Goal: Task Accomplishment & Management: Complete application form

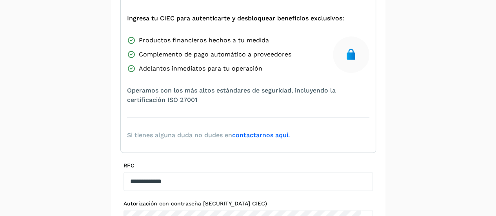
scroll to position [192, 0]
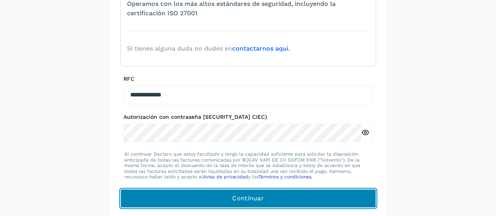
click at [299, 199] on button "Continuar" at bounding box center [247, 198] width 255 height 19
click at [305, 196] on button "Continuar" at bounding box center [247, 198] width 255 height 19
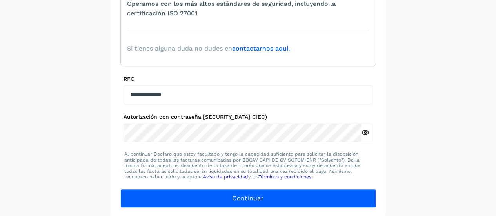
scroll to position [24, 0]
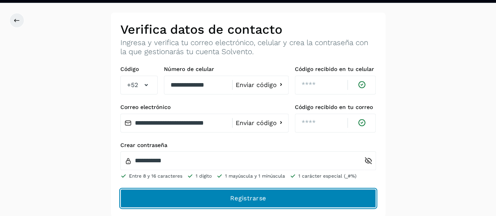
click at [318, 192] on button "Registrarse" at bounding box center [247, 198] width 255 height 19
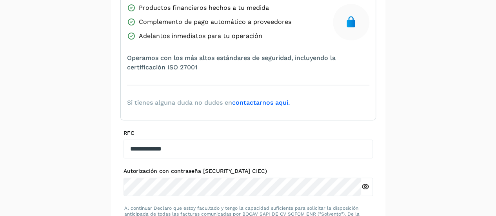
scroll to position [192, 0]
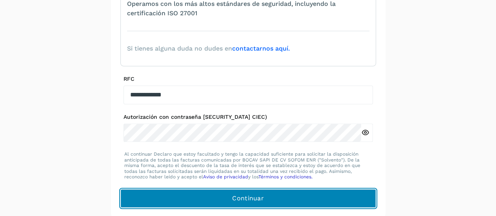
click at [323, 196] on button "Continuar" at bounding box center [247, 198] width 255 height 19
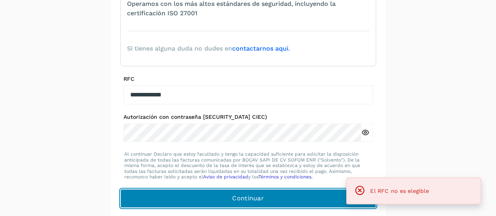
click at [318, 198] on button "Continuar" at bounding box center [247, 198] width 255 height 19
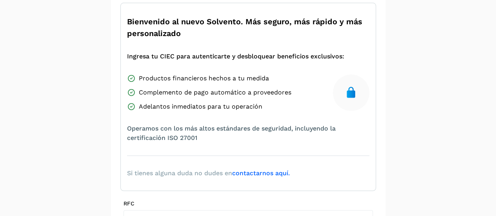
scroll to position [0, 0]
